Goal: Task Accomplishment & Management: Manage account settings

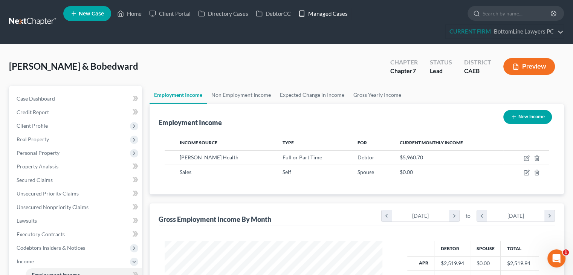
click at [320, 14] on link "Managed Cases" at bounding box center [323, 14] width 57 height 14
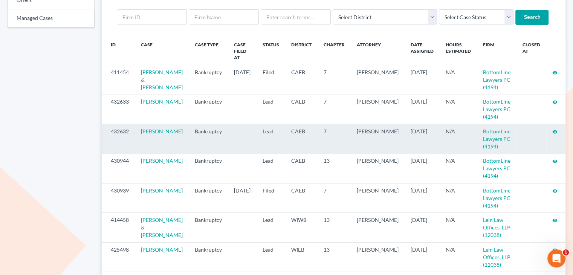
click at [553, 133] on icon "visibility" at bounding box center [555, 131] width 5 height 5
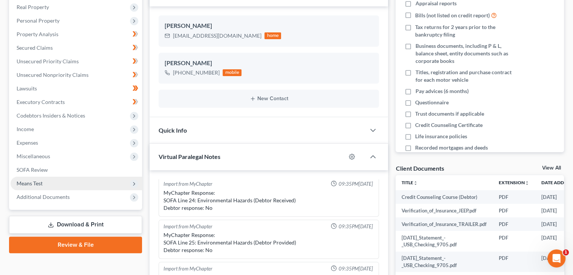
scroll to position [151, 0]
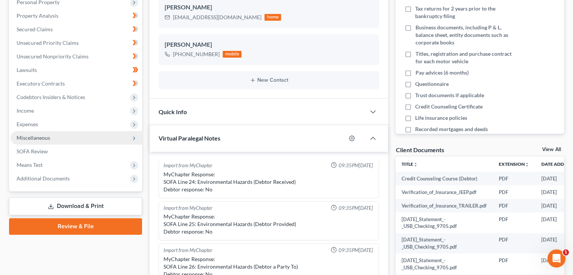
click at [41, 135] on span "Miscellaneous" at bounding box center [34, 138] width 34 height 6
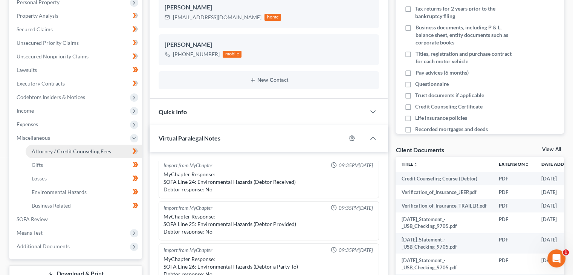
click at [44, 153] on span "Attorney / Credit Counseling Fees" at bounding box center [72, 151] width 80 height 6
select select "0"
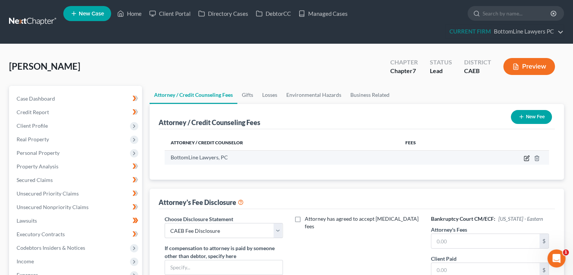
click at [526, 160] on icon "button" at bounding box center [526, 158] width 5 height 5
select select "4"
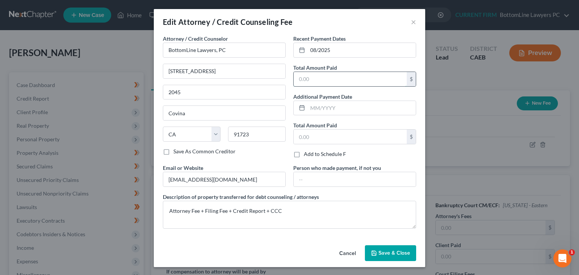
click at [321, 74] on input "text" at bounding box center [350, 79] width 113 height 14
type input "2,996"
click at [386, 250] on span "Save & Close" at bounding box center [394, 253] width 32 height 6
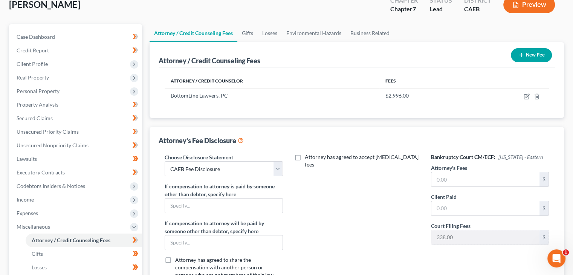
scroll to position [75, 0]
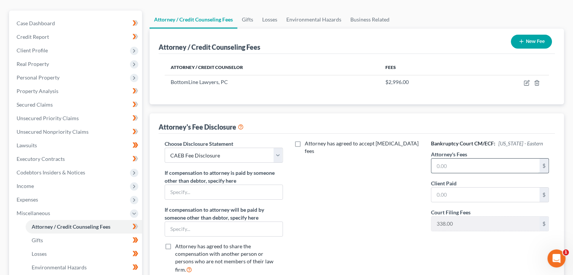
click at [445, 164] on input "text" at bounding box center [486, 166] width 108 height 14
type input "2,996"
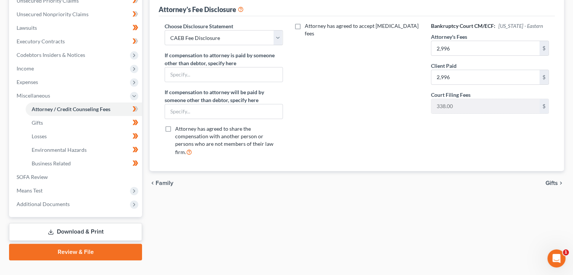
scroll to position [206, 0]
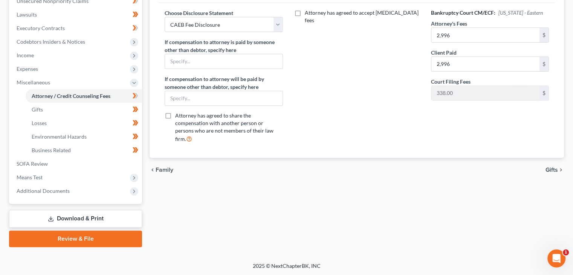
click at [547, 165] on div "chevron_left Family Gifts chevron_right" at bounding box center [357, 170] width 415 height 24
click at [550, 167] on span "Gifts" at bounding box center [552, 170] width 12 height 6
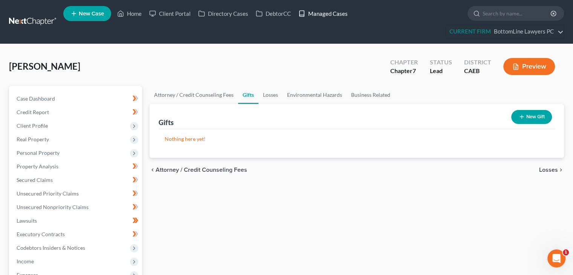
click at [339, 15] on link "Managed Cases" at bounding box center [323, 14] width 57 height 14
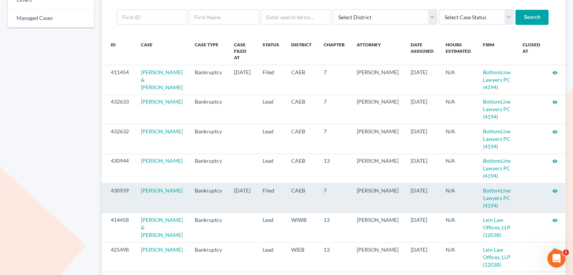
scroll to position [113, 0]
